Goal: Information Seeking & Learning: Understand process/instructions

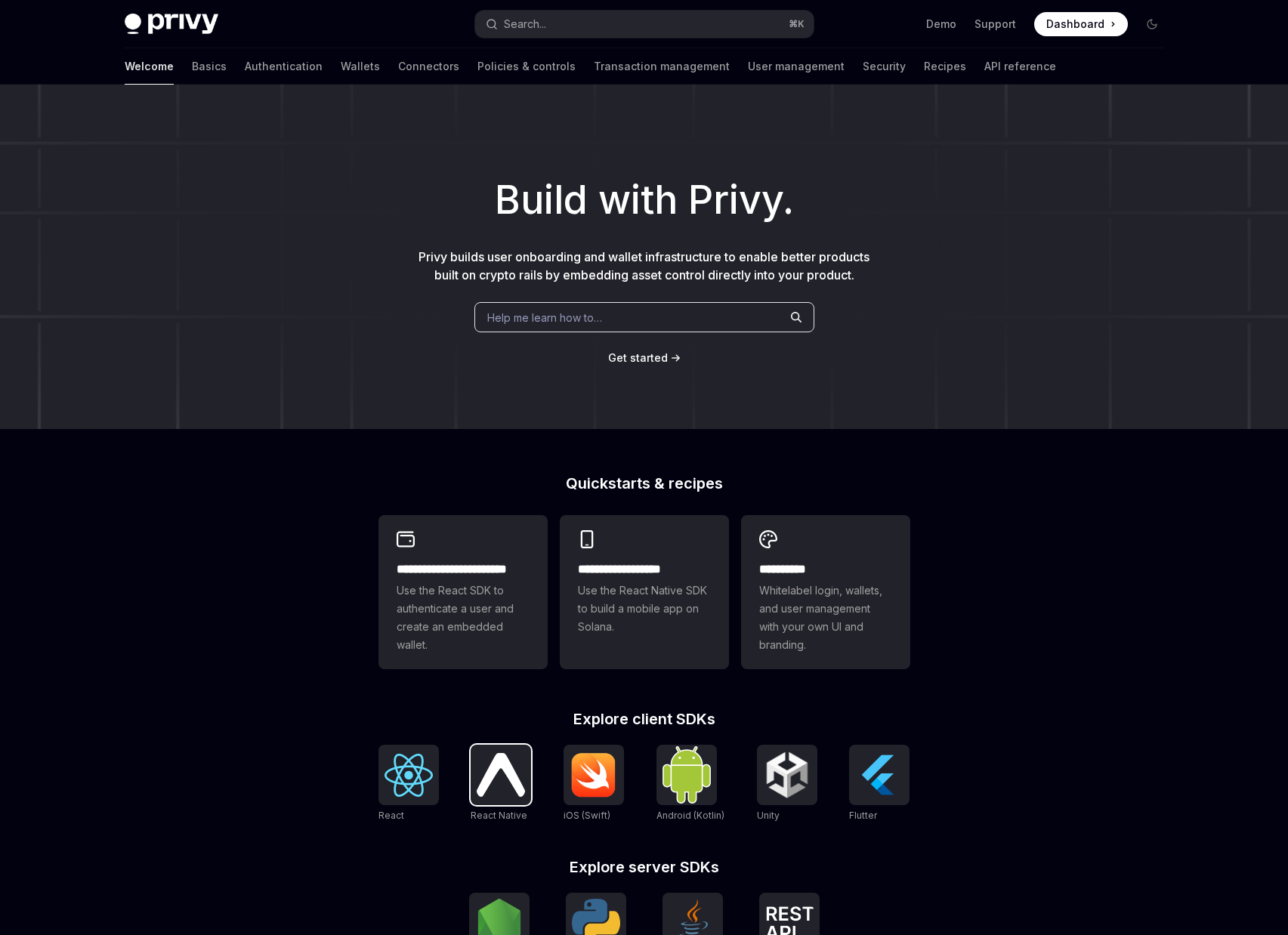
click at [489, 774] on img at bounding box center [501, 775] width 48 height 43
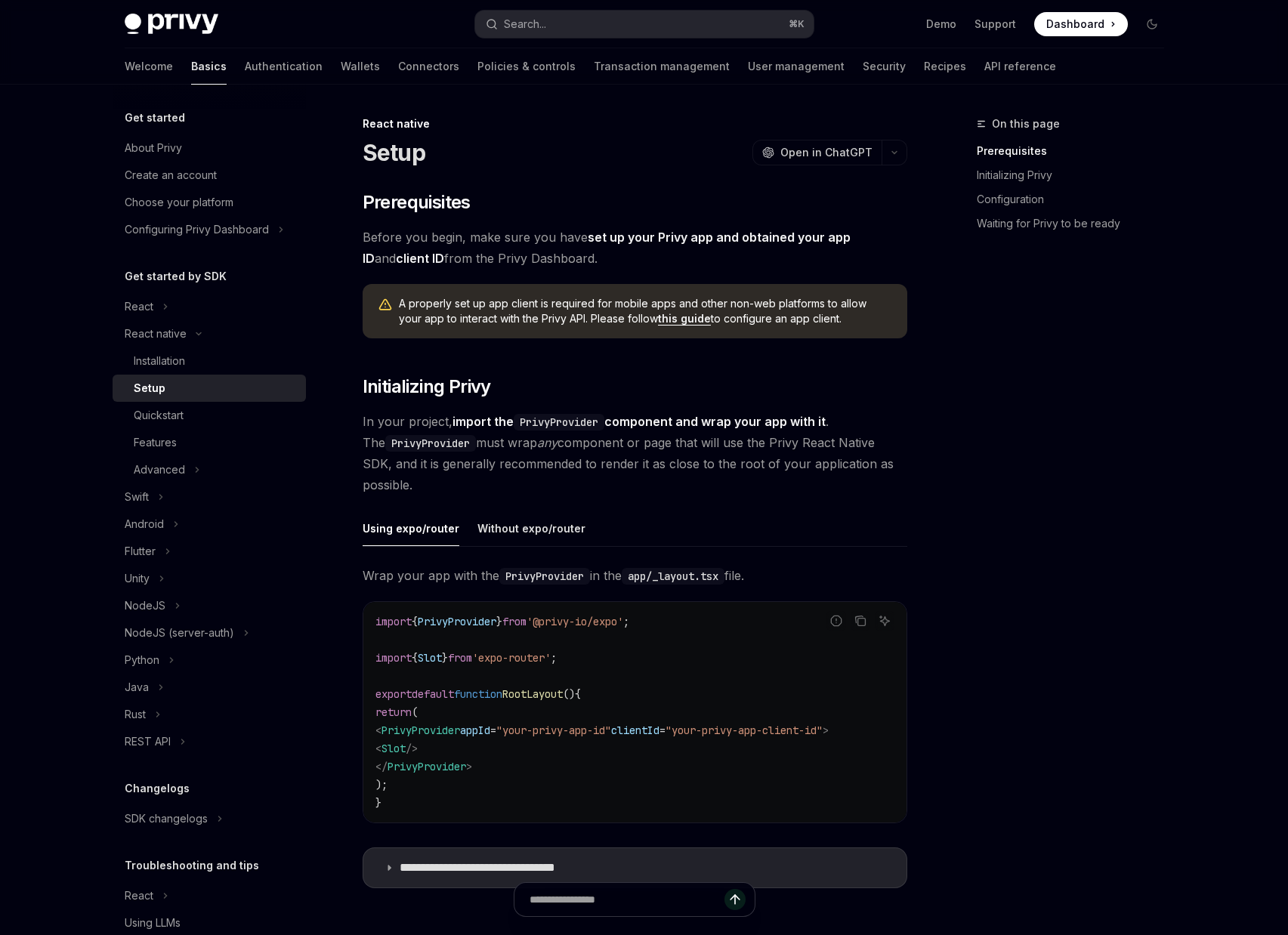
click at [1111, 537] on div "On this page Prerequisites Initializing Privy Configuration Waiting for Privy t…" at bounding box center [1061, 525] width 230 height 820
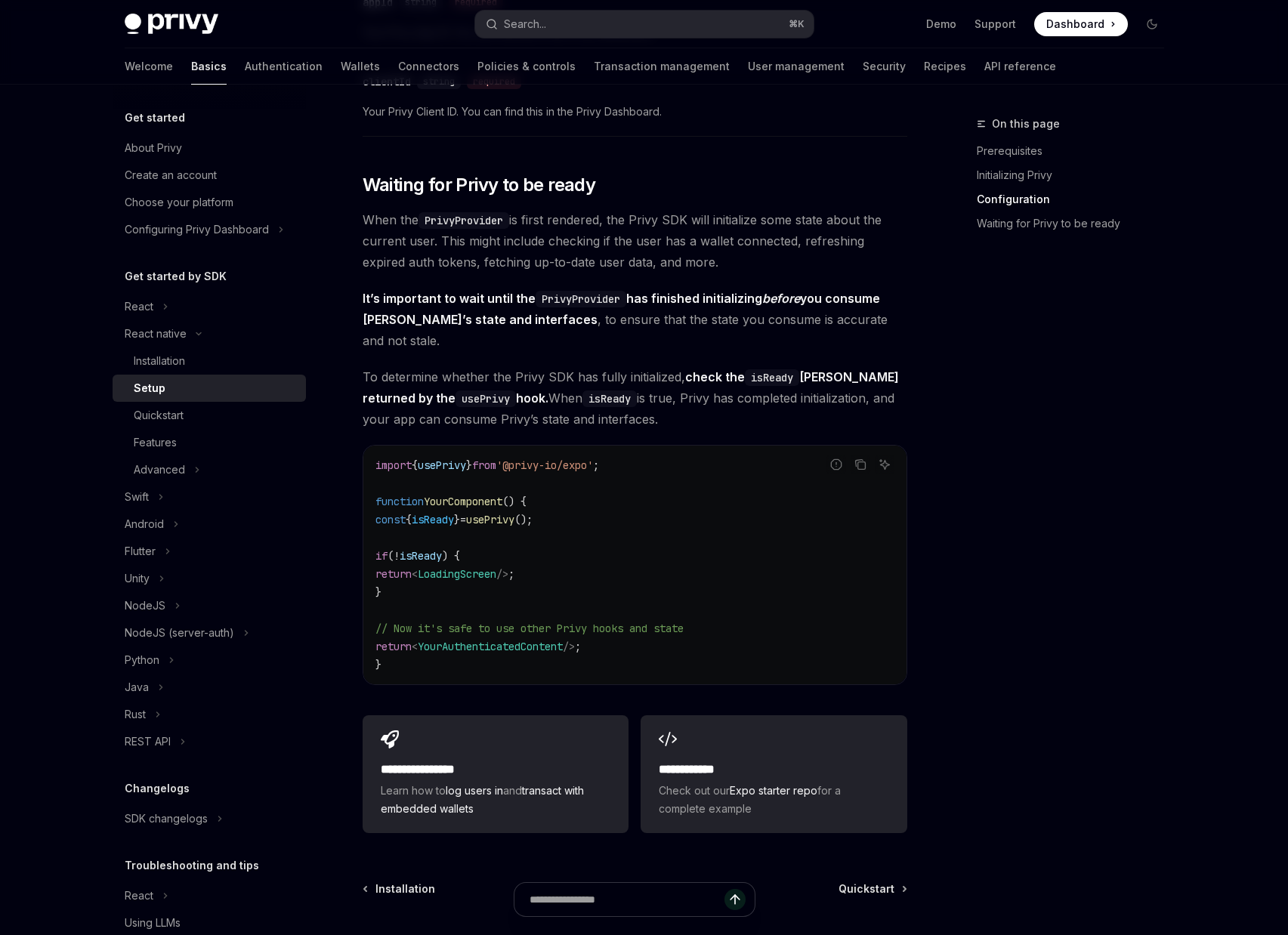
scroll to position [1113, 0]
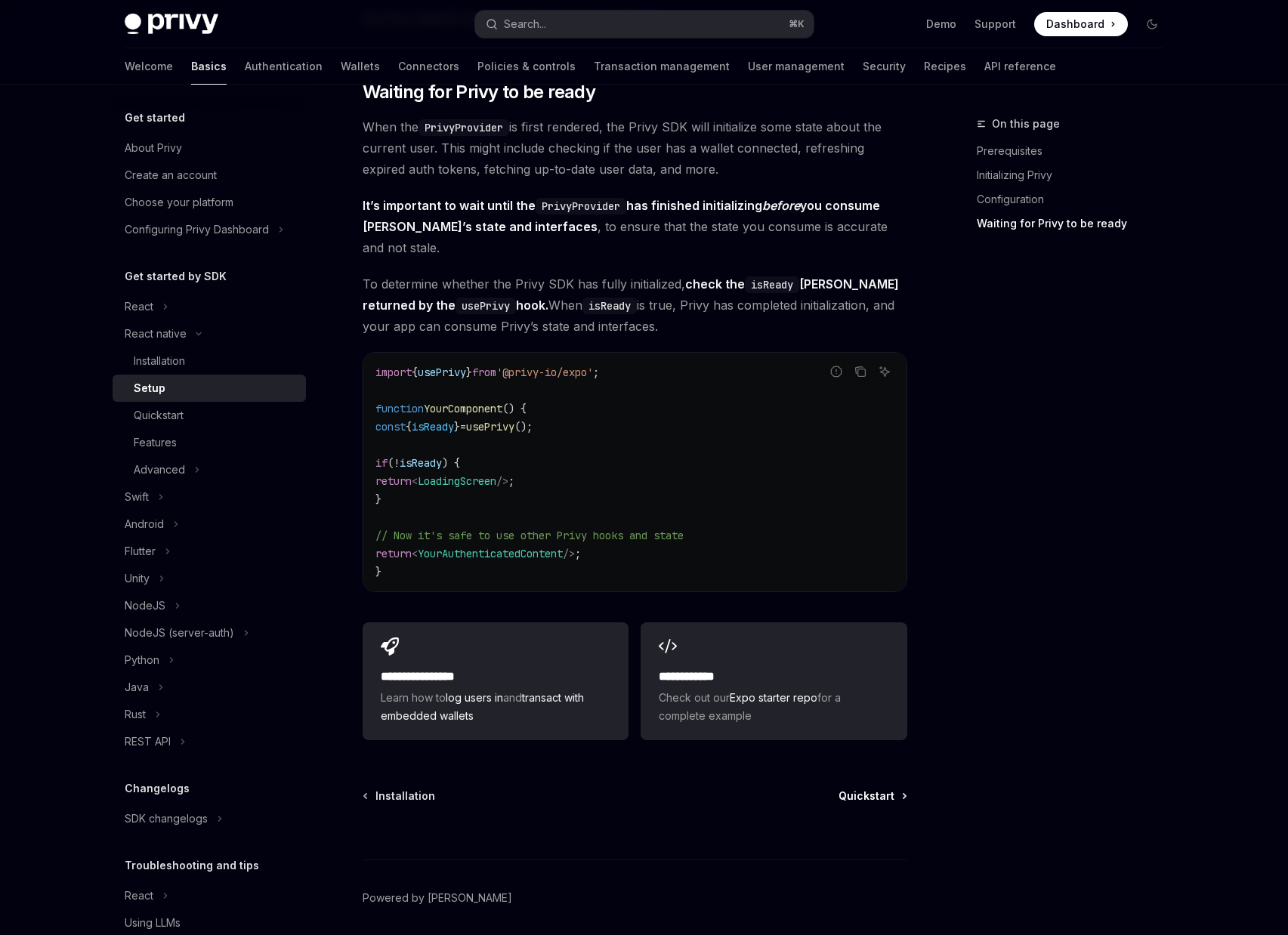
click at [879, 788] on span "Quickstart" at bounding box center [866, 796] width 56 height 15
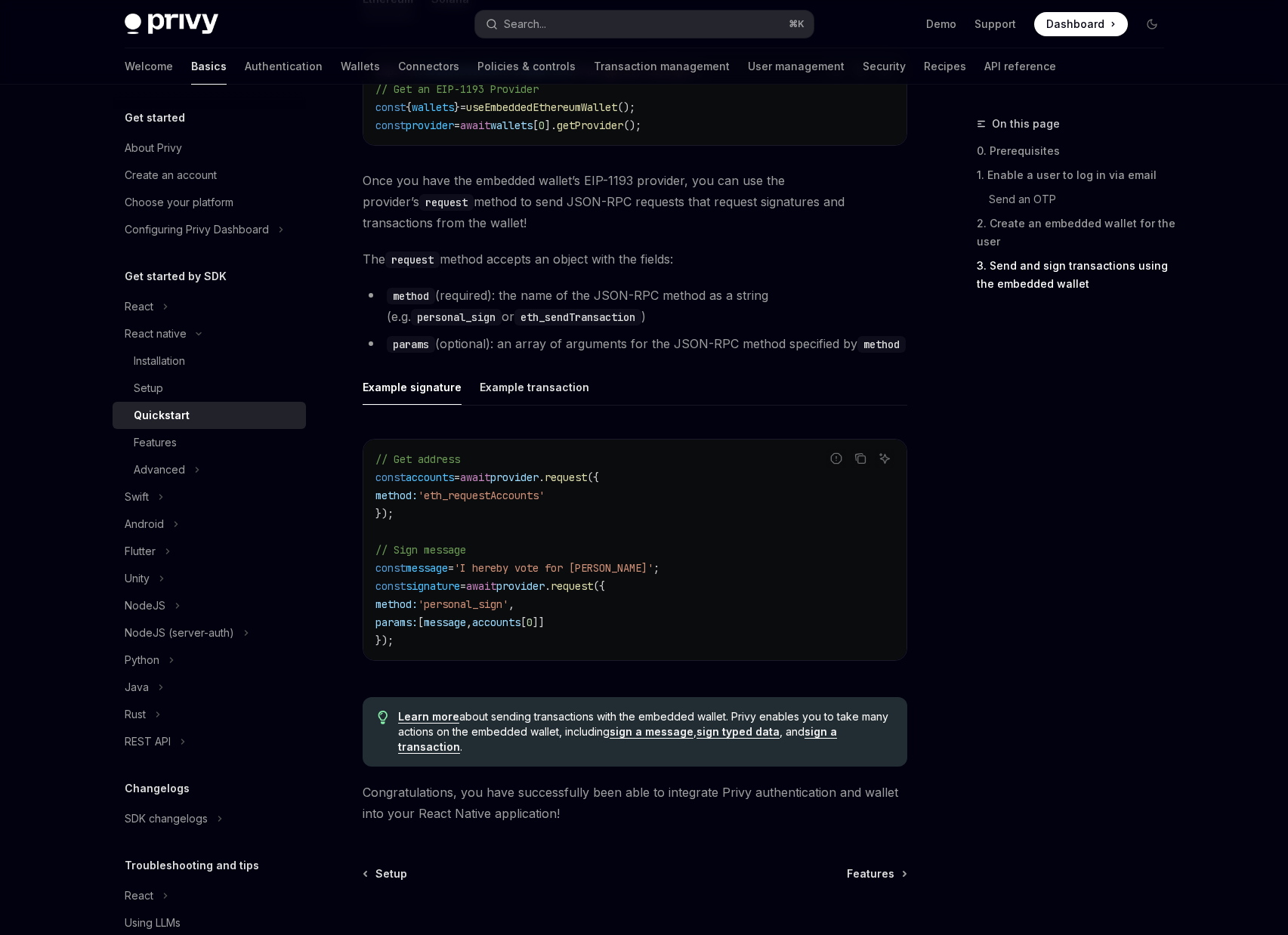
scroll to position [2035, 0]
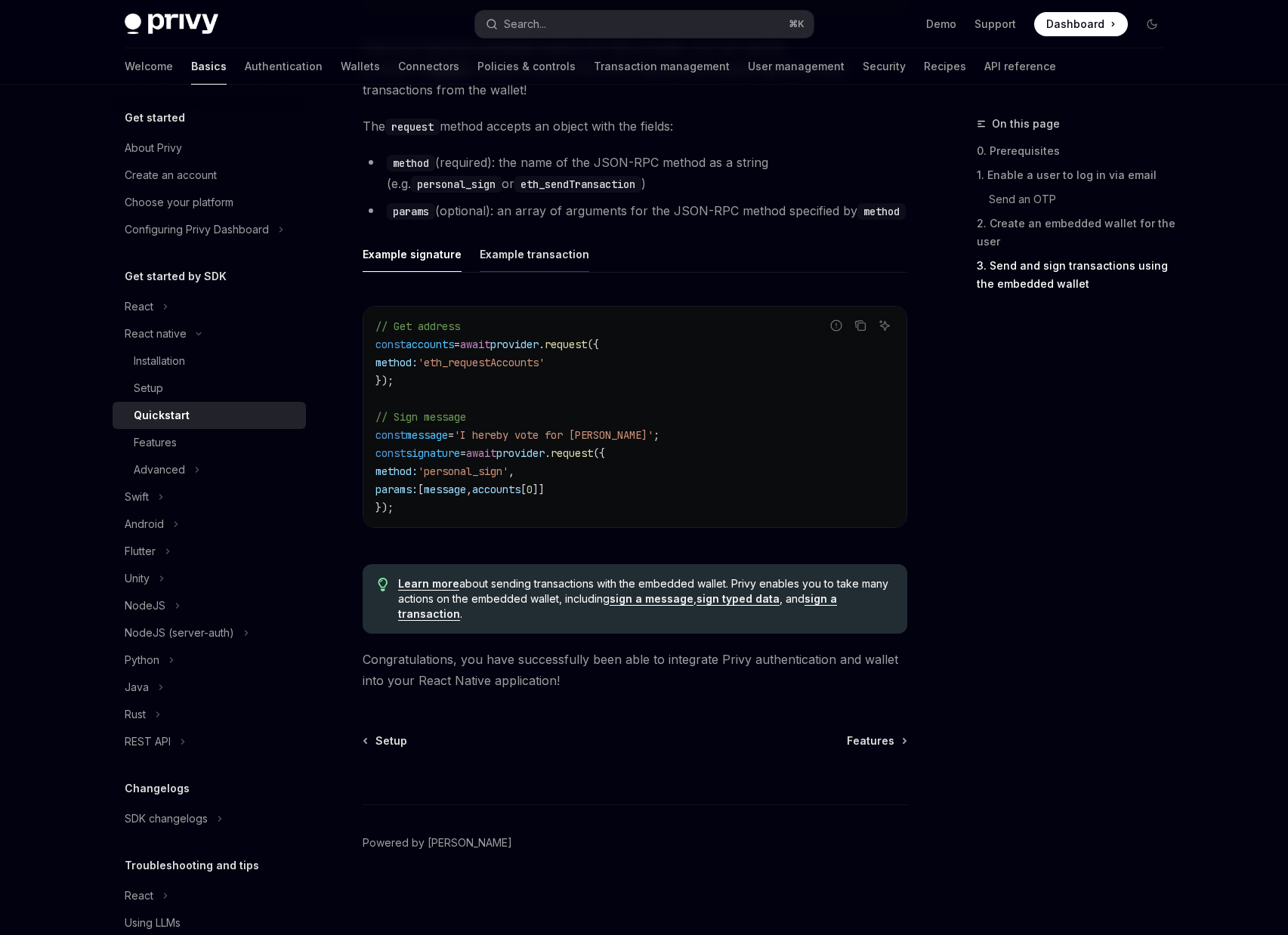
click at [494, 259] on div "Example transaction" at bounding box center [535, 254] width 110 height 35
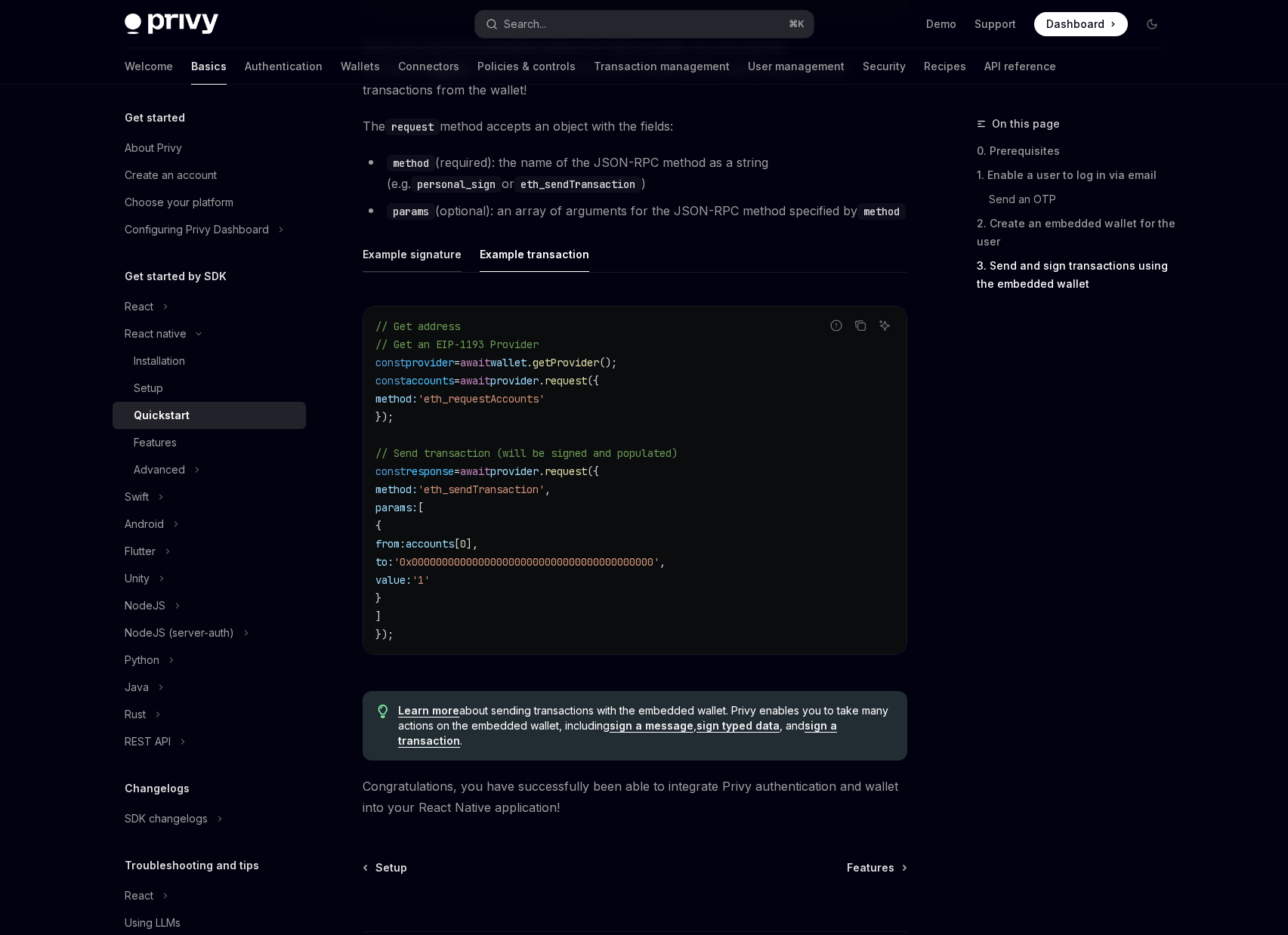
click at [429, 256] on div "Example signature" at bounding box center [412, 254] width 99 height 35
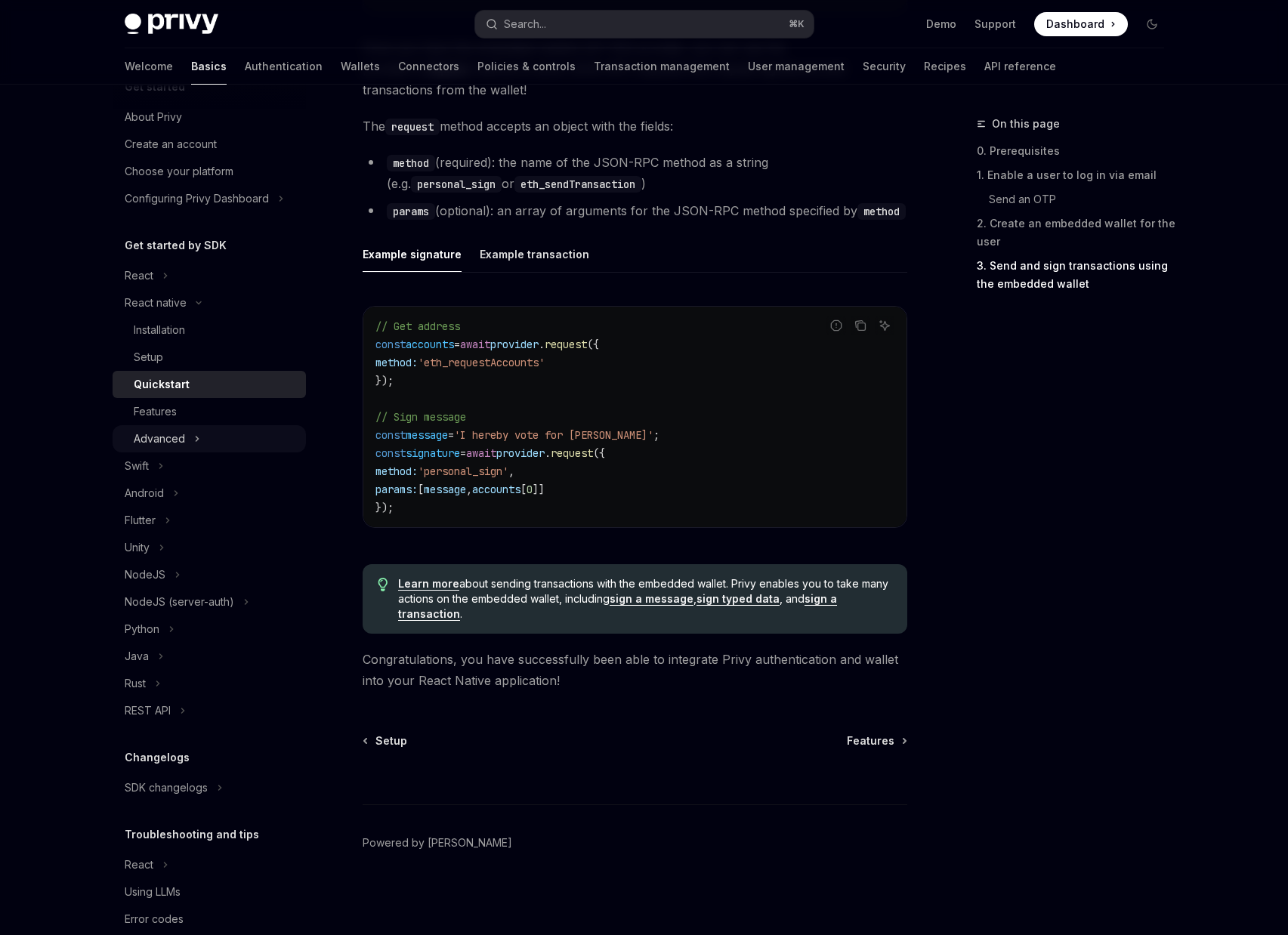
scroll to position [59, 0]
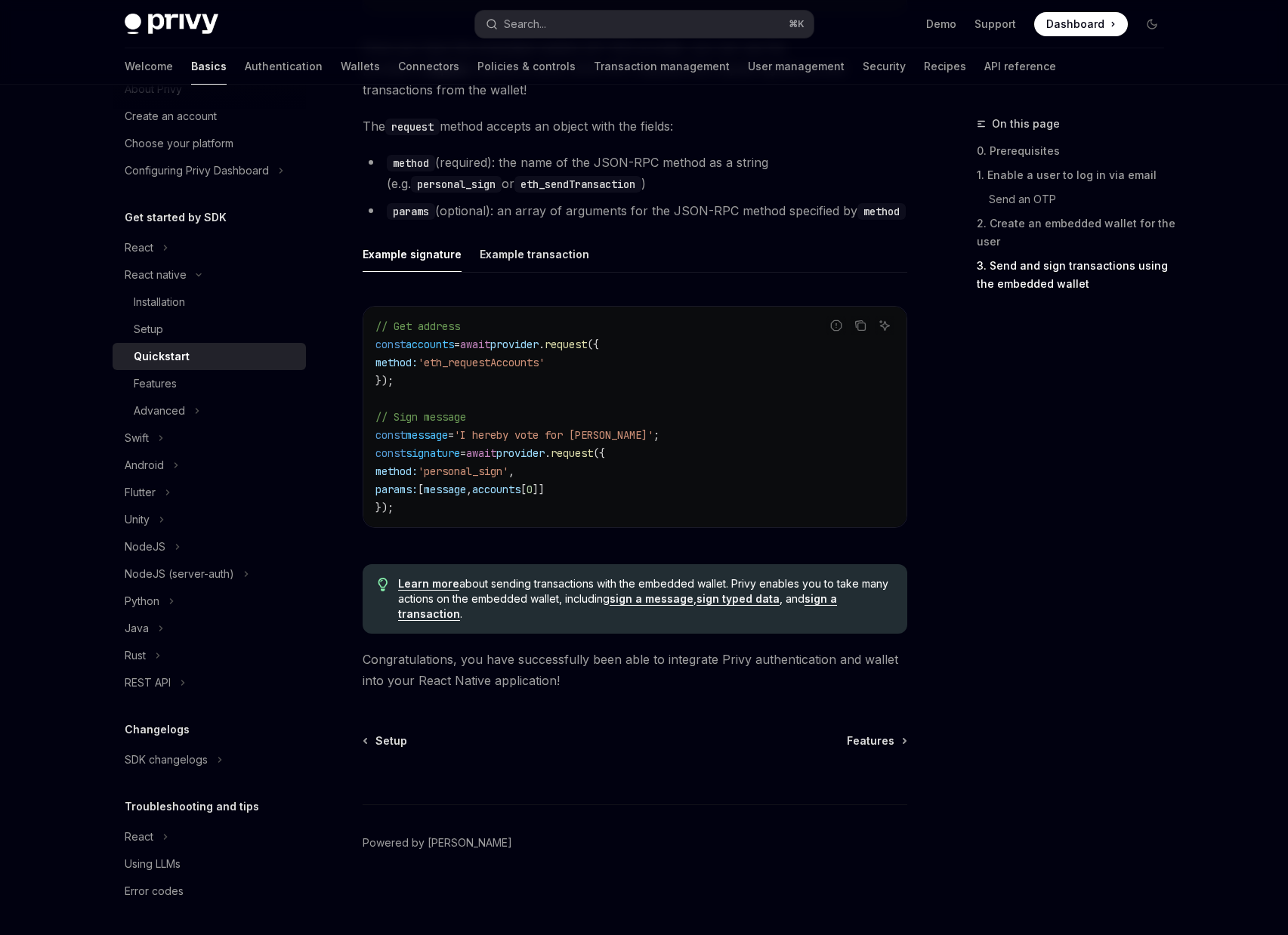
click at [653, 600] on link "sign a message" at bounding box center [651, 599] width 84 height 14
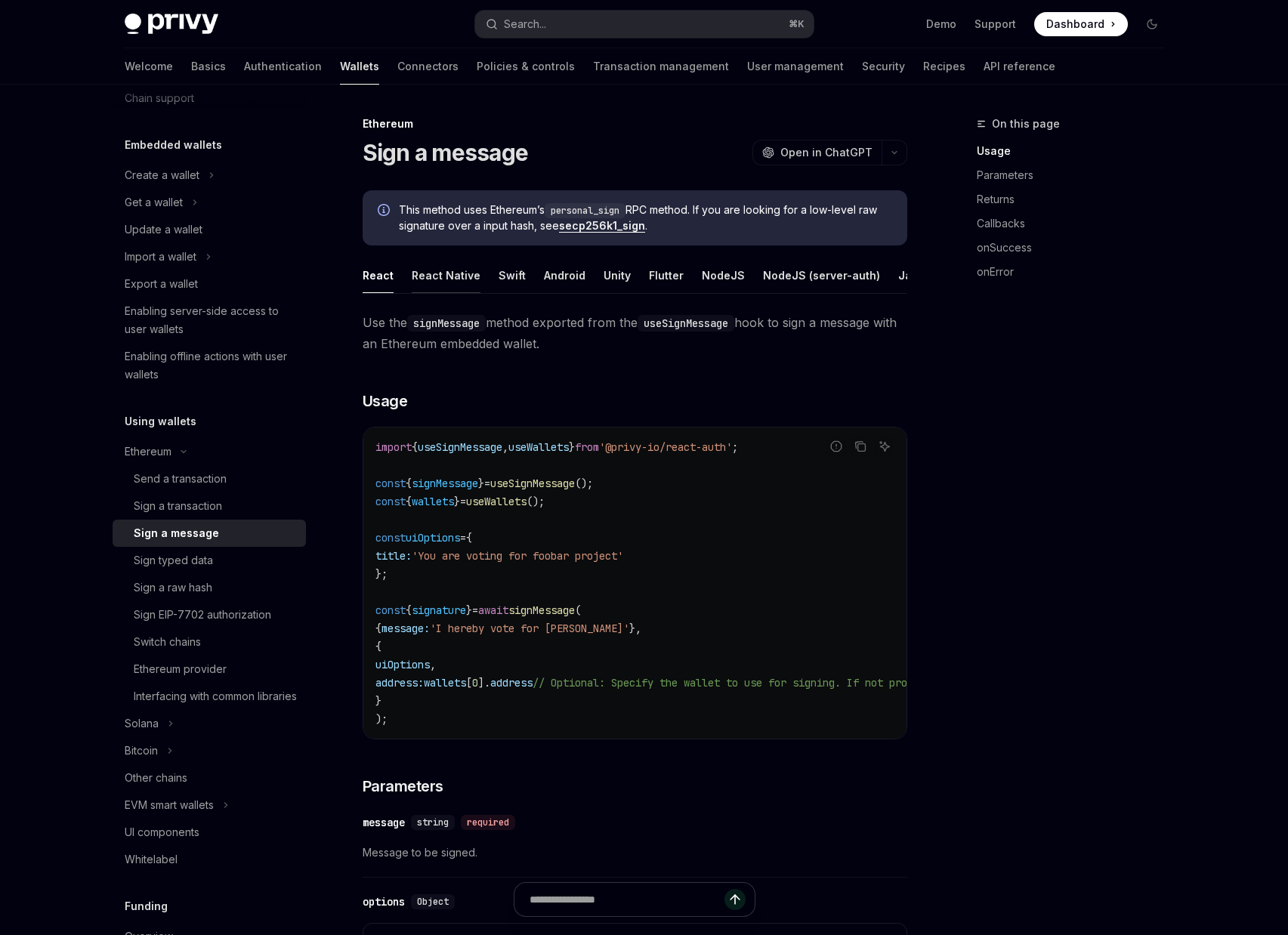
click at [432, 269] on div "React Native" at bounding box center [446, 275] width 69 height 35
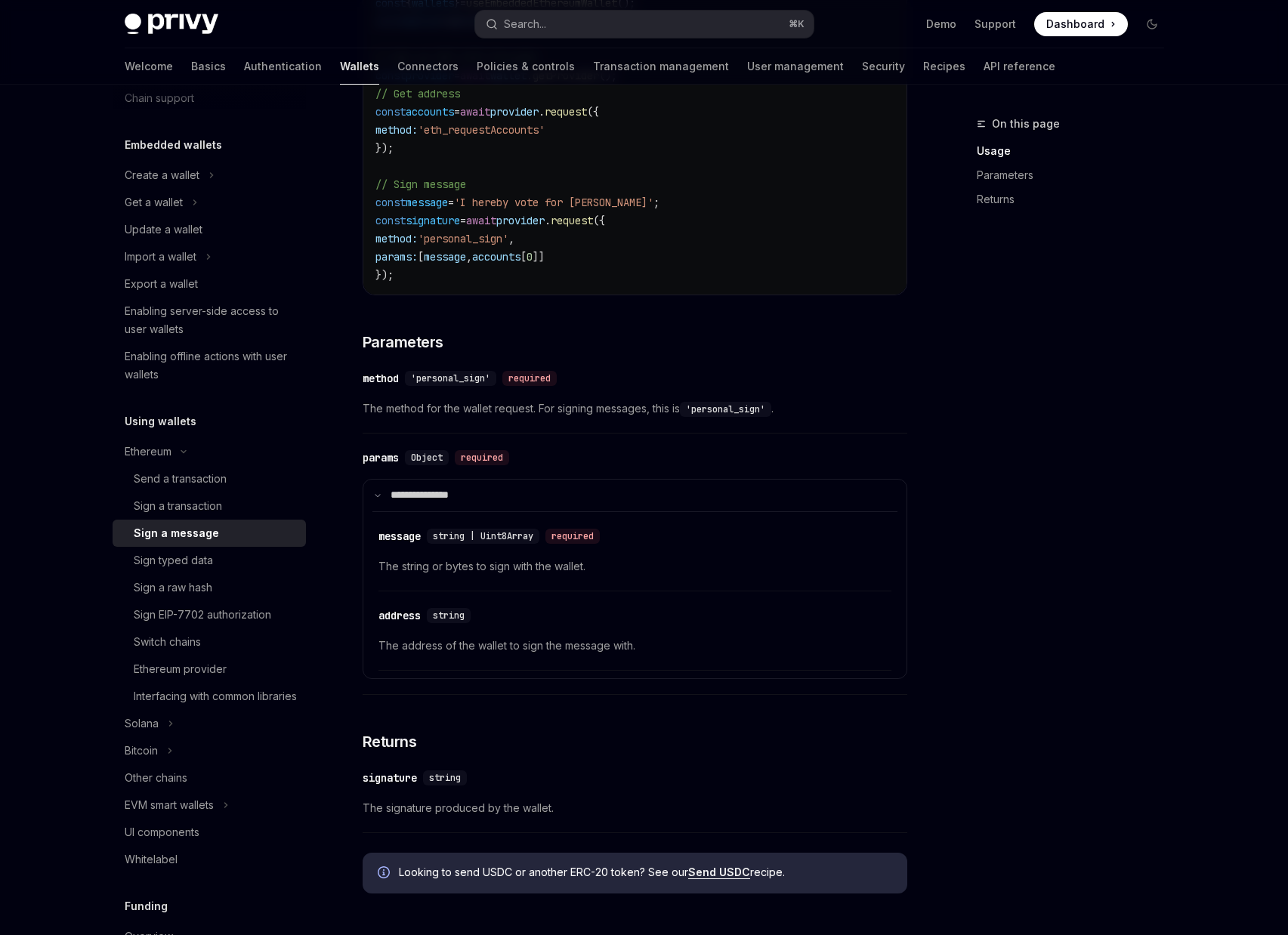
scroll to position [572, 0]
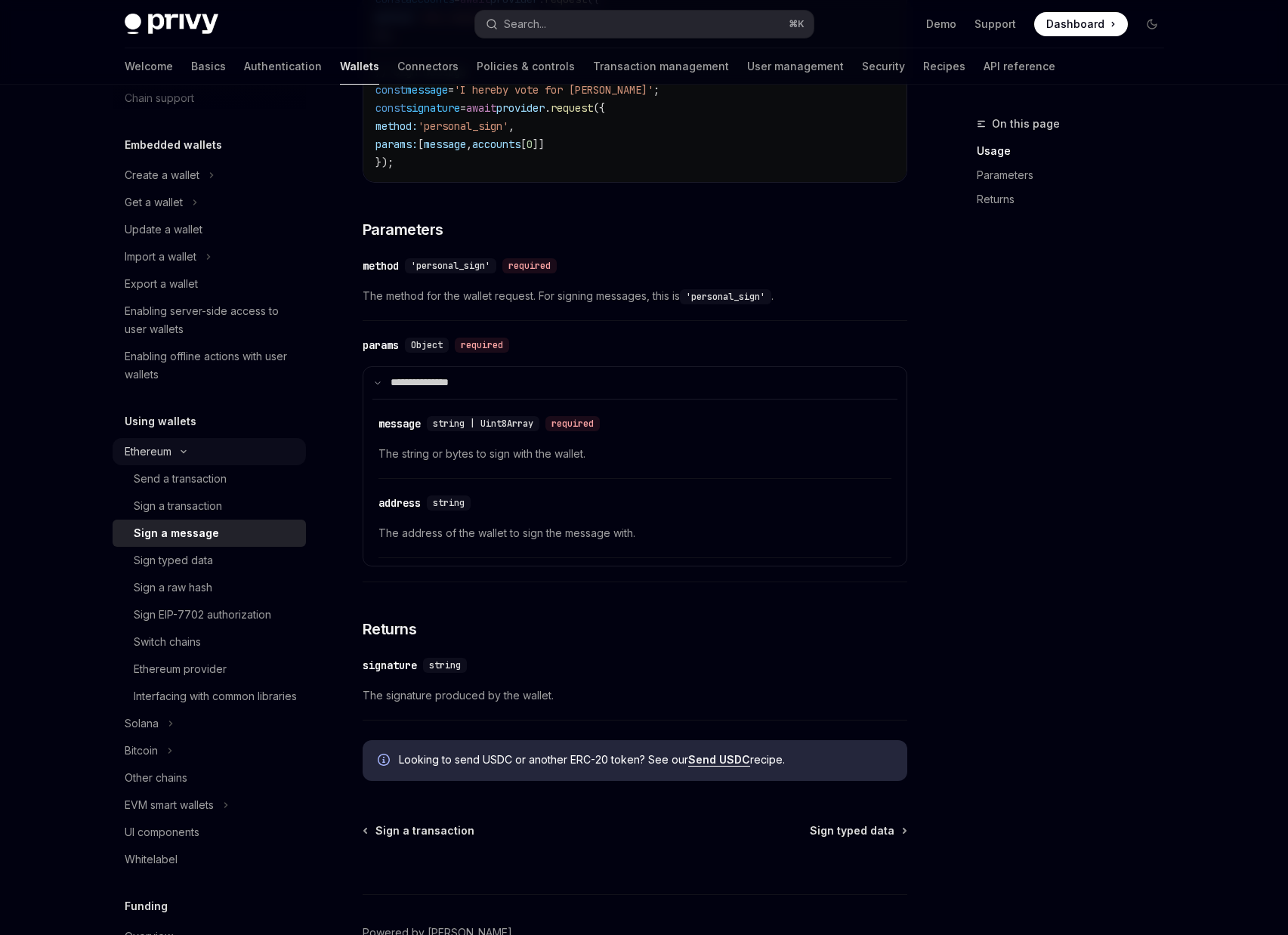
click at [187, 448] on icon "Toggle Ethereum section" at bounding box center [184, 451] width 18 height 6
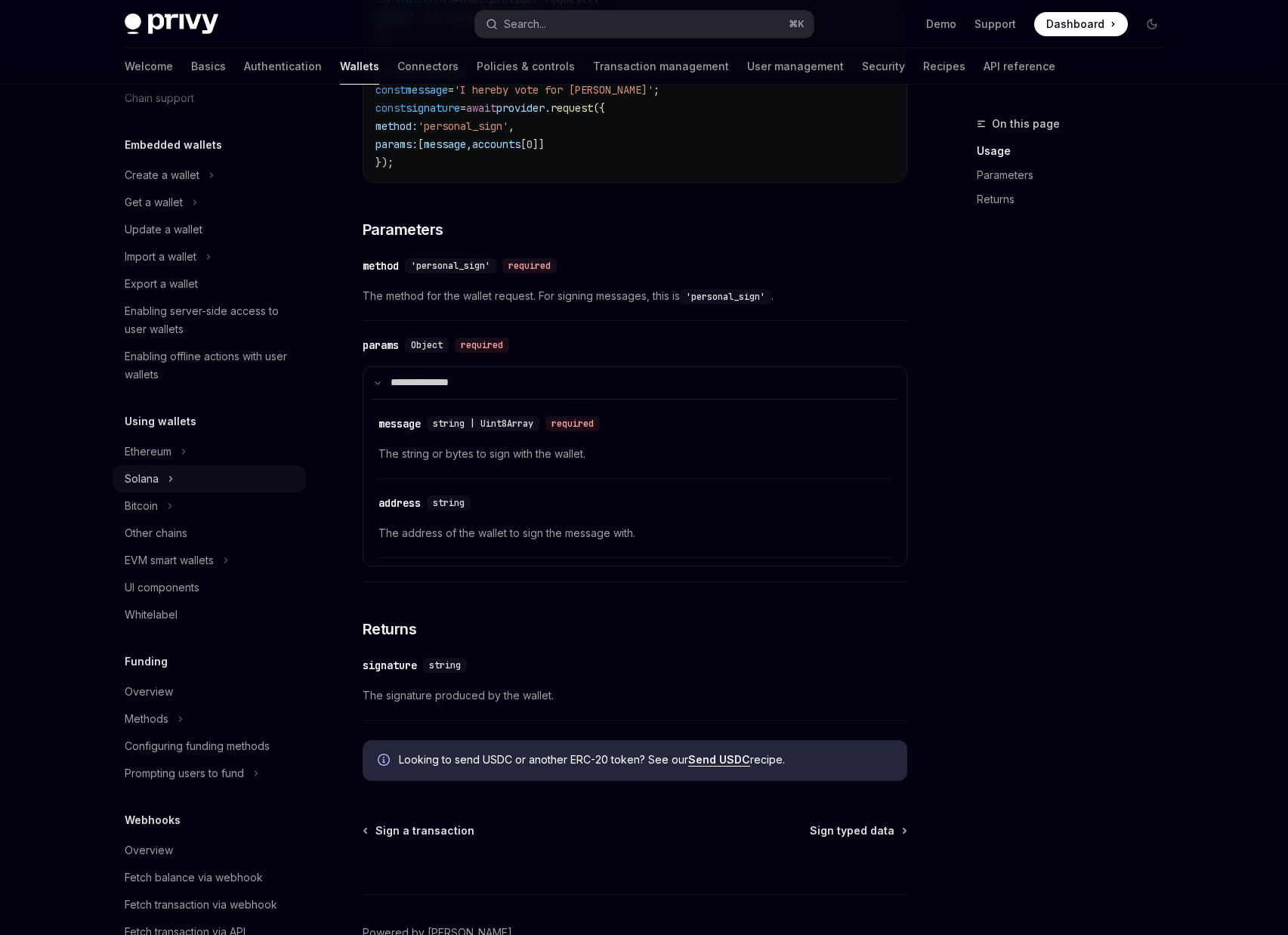
click at [180, 474] on button "Solana" at bounding box center [210, 478] width 194 height 27
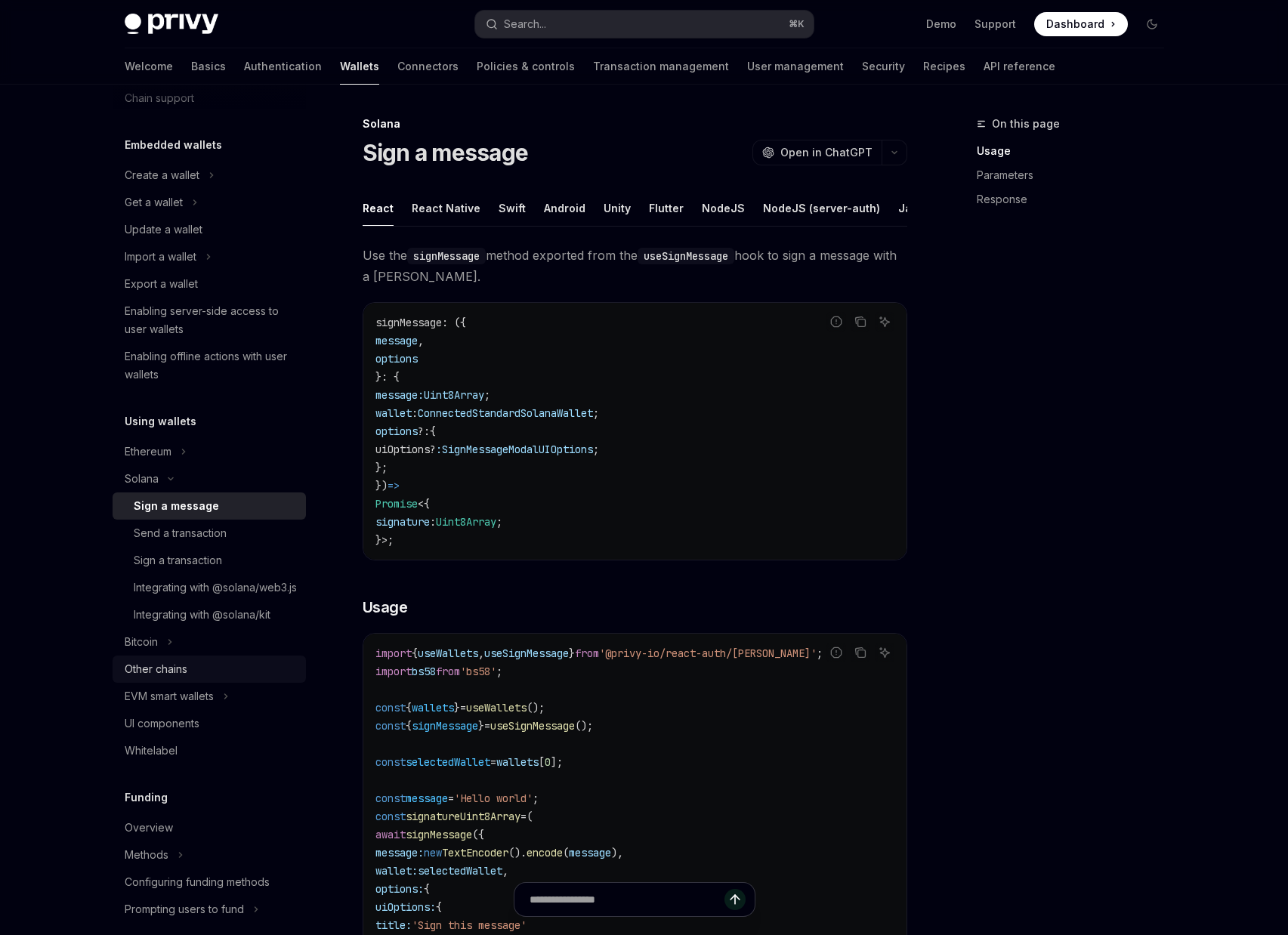
click at [213, 678] on div "Other chains" at bounding box center [210, 669] width 172 height 18
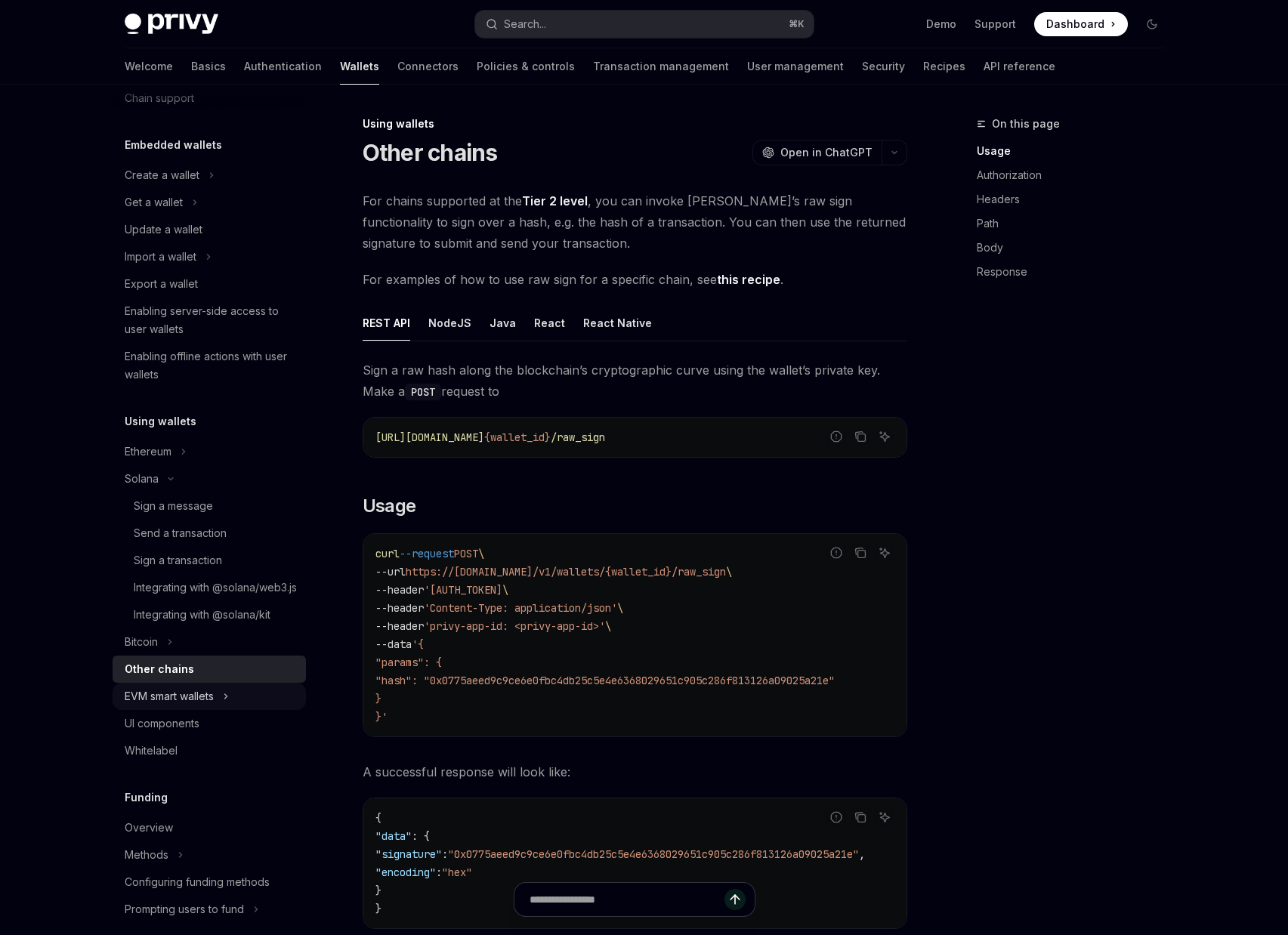
click at [250, 710] on button "EVM smart wallets" at bounding box center [210, 695] width 194 height 27
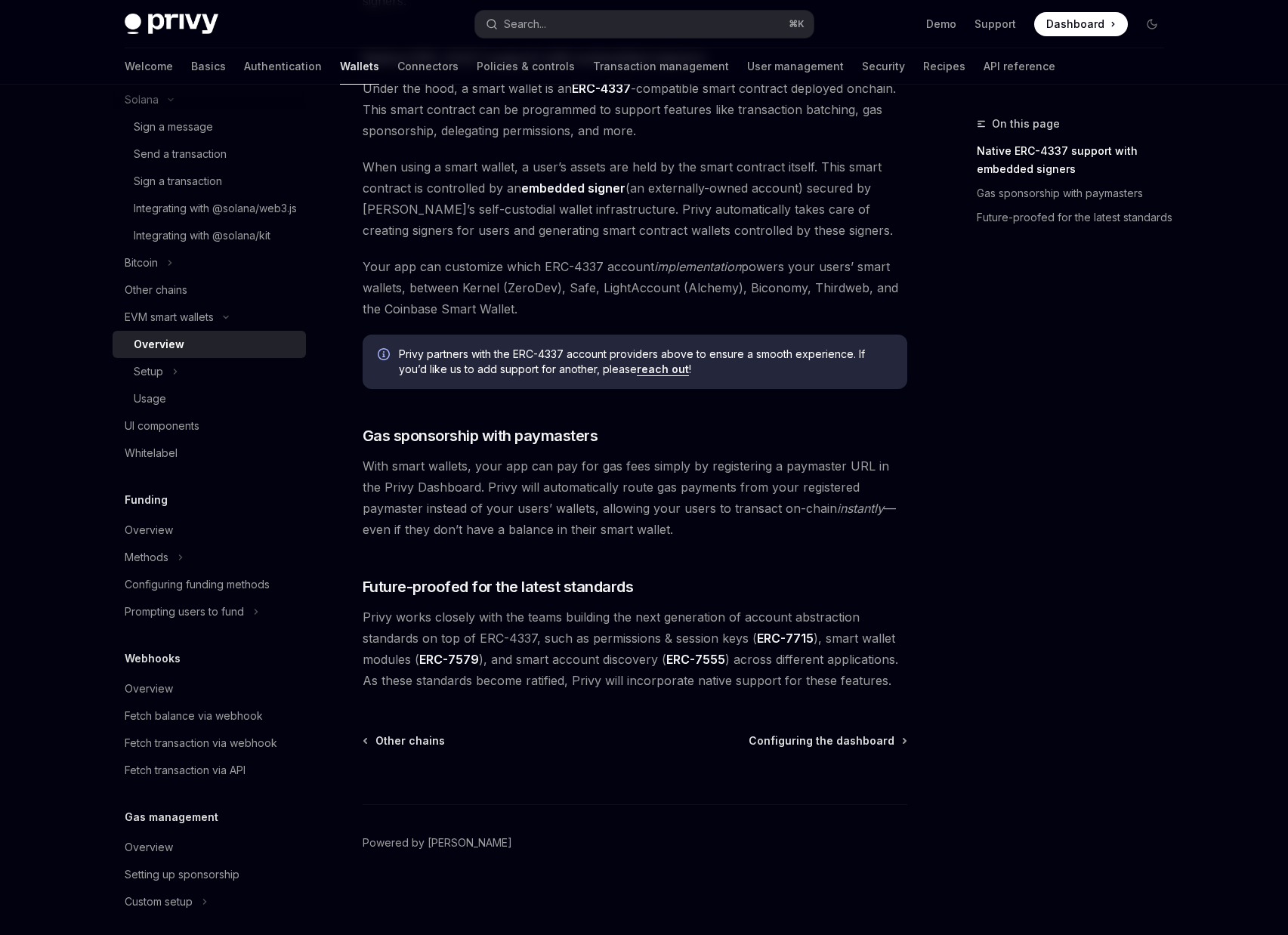
scroll to position [598, 0]
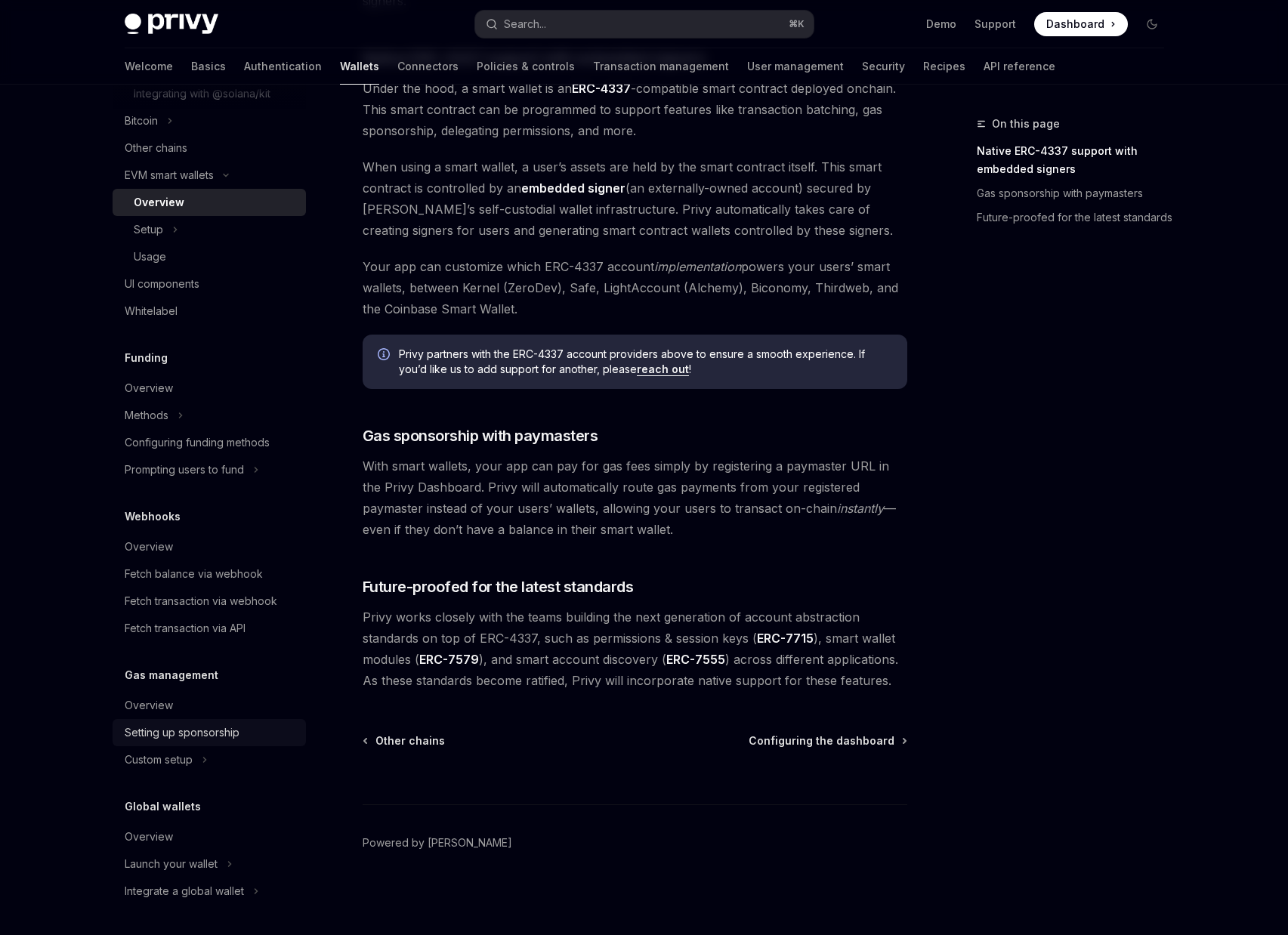
click at [167, 723] on div "Setting up sponsorship" at bounding box center [182, 732] width 115 height 18
type textarea "*"
